Goal: Find specific page/section: Find specific page/section

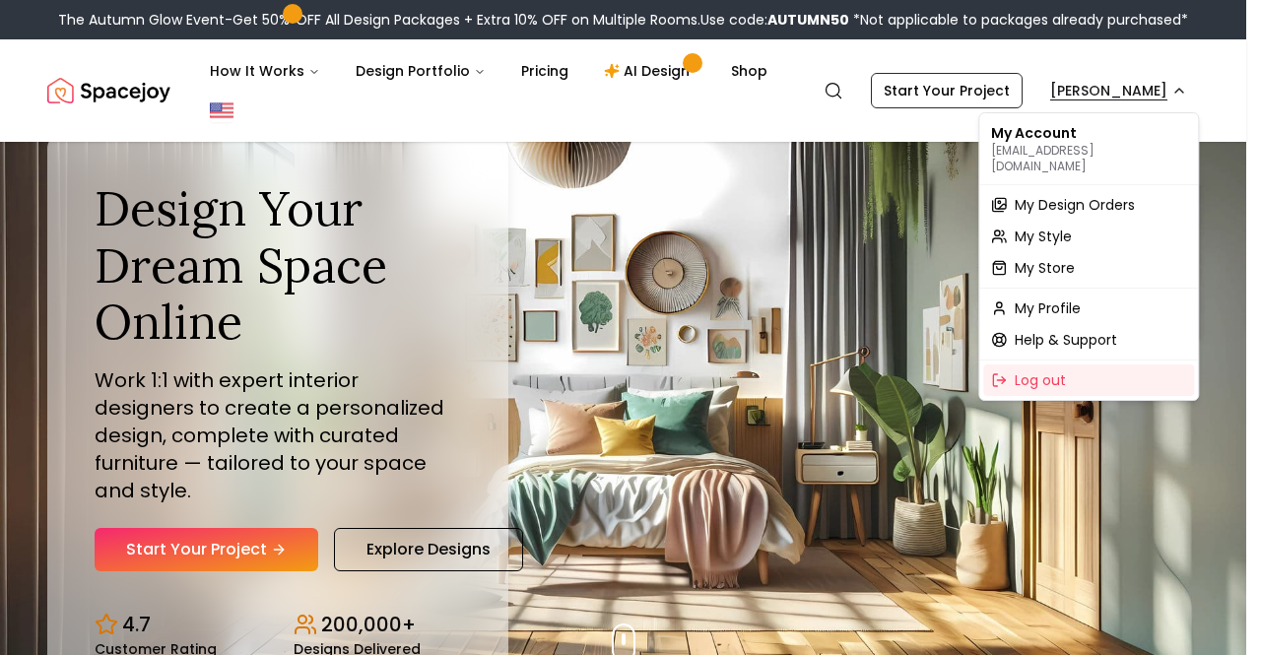
click at [1099, 195] on span "My Design Orders" at bounding box center [1075, 205] width 120 height 20
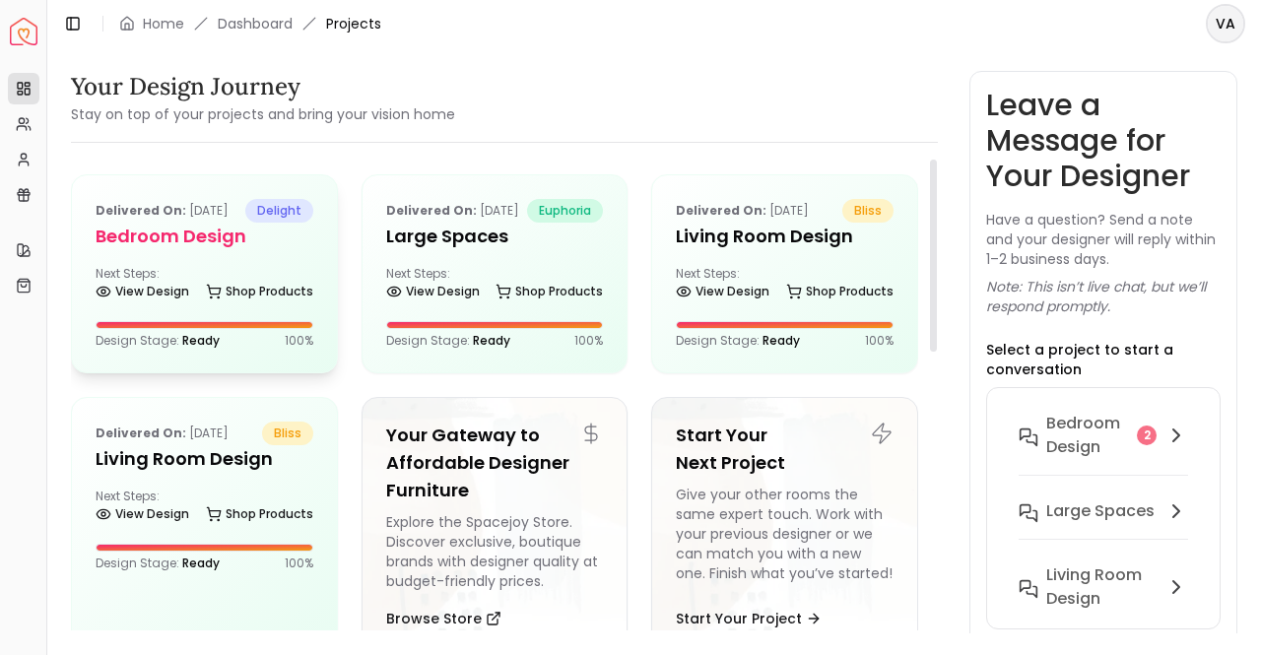
click at [172, 250] on h5 "Bedroom Design" at bounding box center [205, 237] width 218 height 28
